Goal: Task Accomplishment & Management: Use online tool/utility

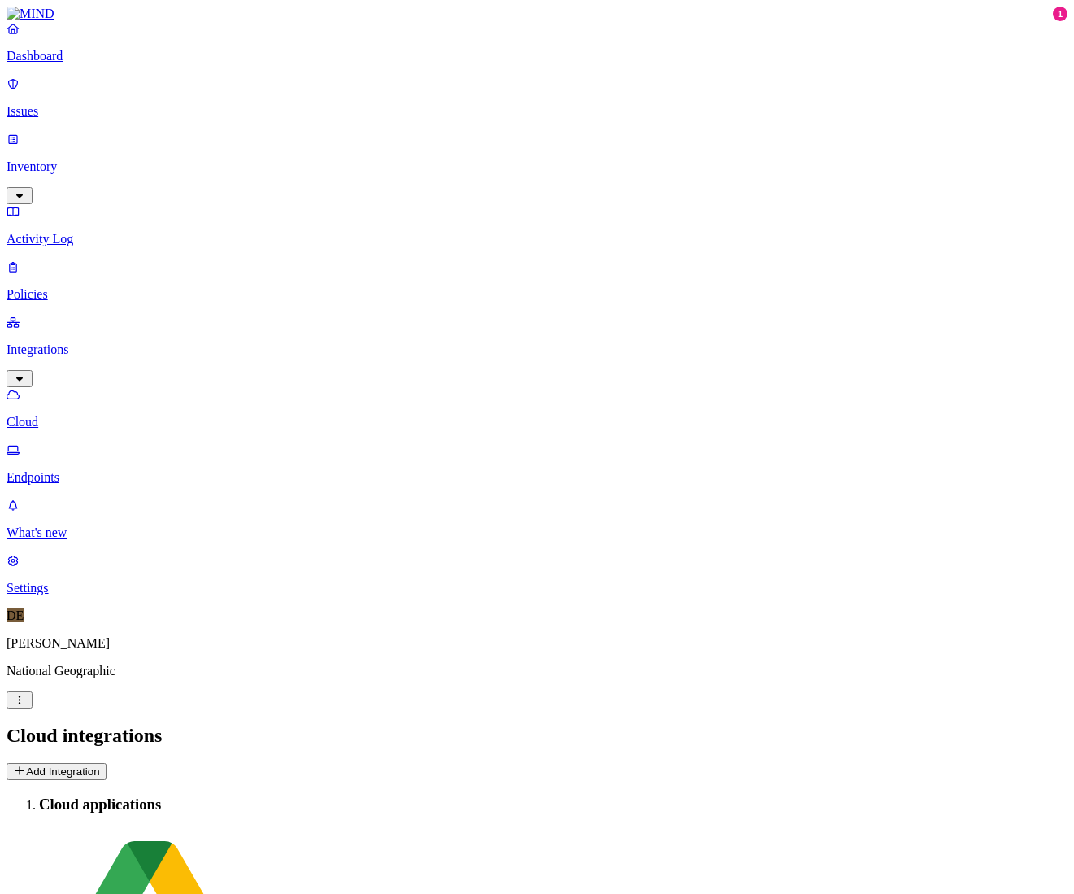
click at [107, 763] on button "Add Integration" at bounding box center [57, 771] width 100 height 17
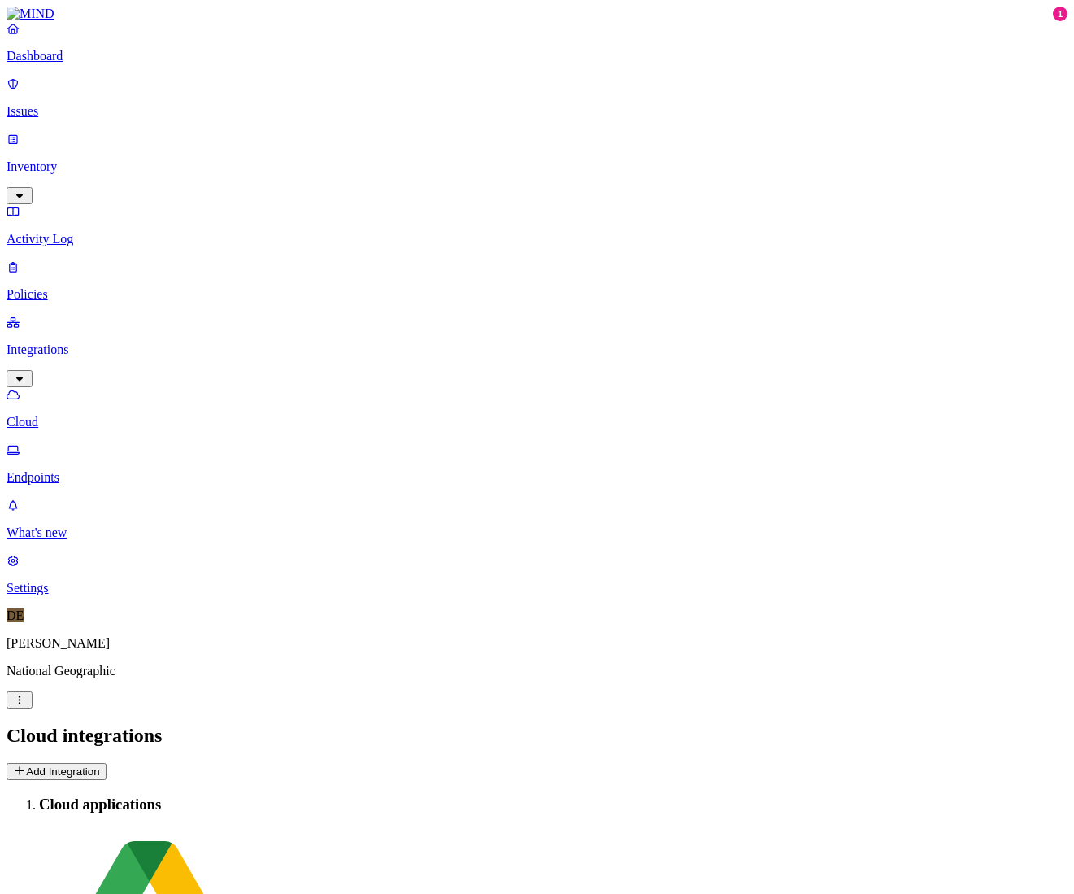
drag, startPoint x: 319, startPoint y: 249, endPoint x: 310, endPoint y: 247, distance: 9.1
drag, startPoint x: 277, startPoint y: 225, endPoint x: 224, endPoint y: 235, distance: 54.5
drag, startPoint x: 223, startPoint y: 235, endPoint x: 284, endPoint y: 233, distance: 61.0
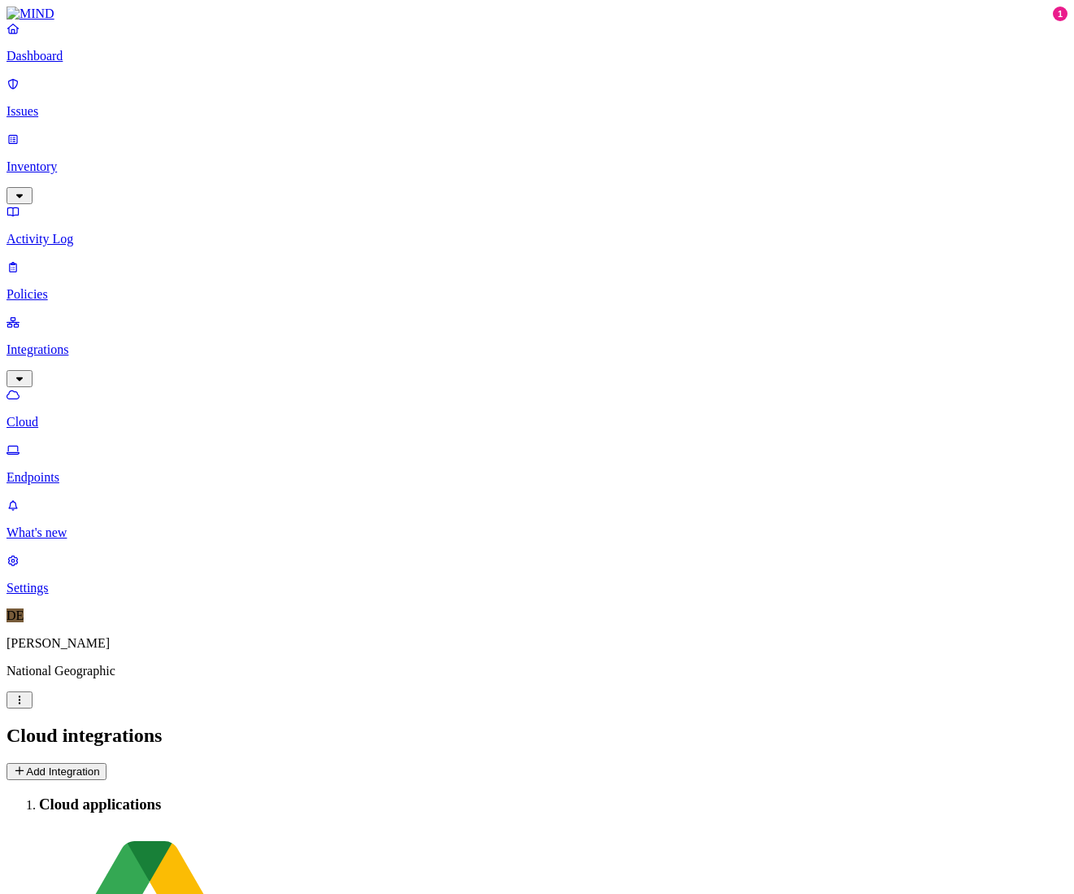
drag, startPoint x: 331, startPoint y: 226, endPoint x: 267, endPoint y: 194, distance: 72.0
click at [60, 63] on p "Dashboard" at bounding box center [537, 56] width 1061 height 15
